Goal: Information Seeking & Learning: Find specific page/section

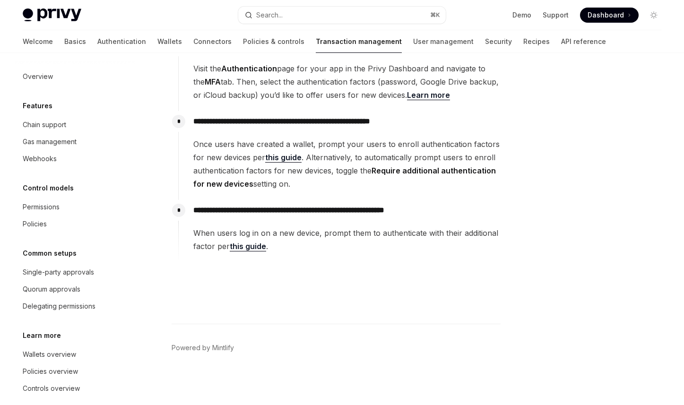
scroll to position [11, 0]
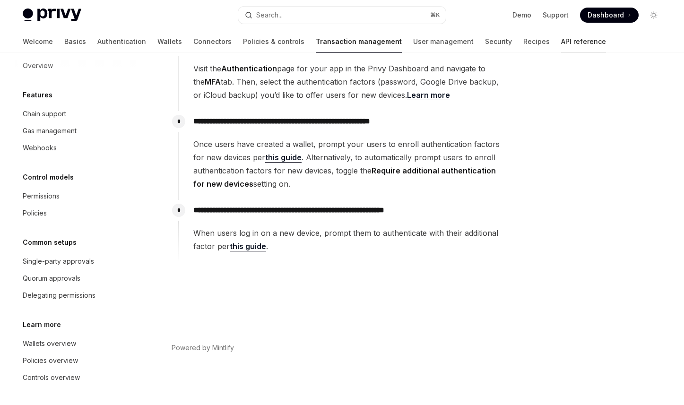
click at [561, 46] on link "API reference" at bounding box center [583, 41] width 45 height 23
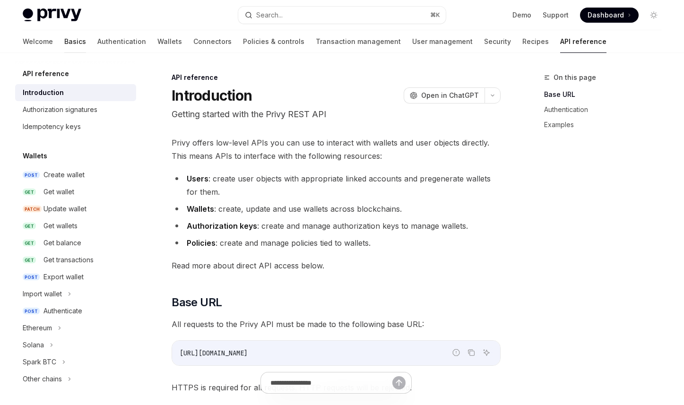
click at [64, 51] on link "Basics" at bounding box center [75, 41] width 22 height 23
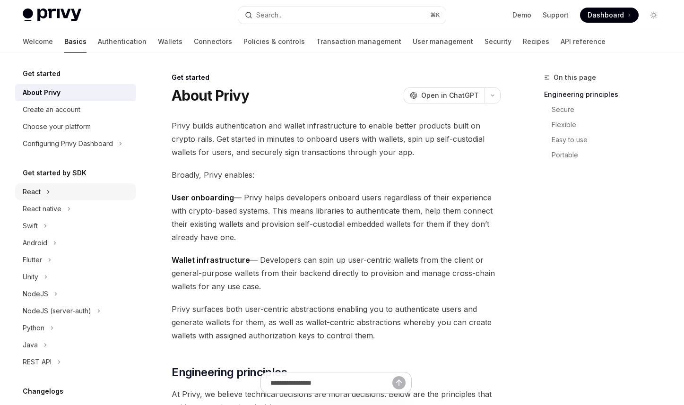
scroll to position [115, 0]
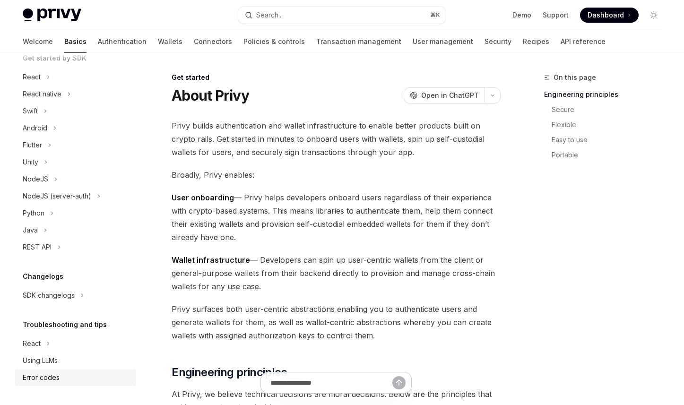
click at [69, 378] on div "Error codes" at bounding box center [77, 377] width 108 height 11
type textarea "*"
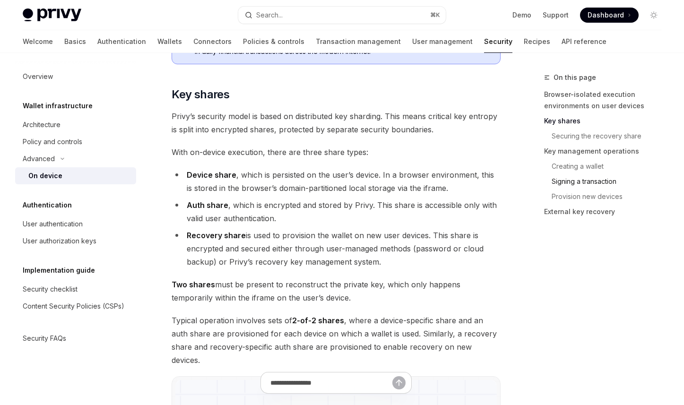
scroll to position [625, 0]
